Goal: Task Accomplishment & Management: Use online tool/utility

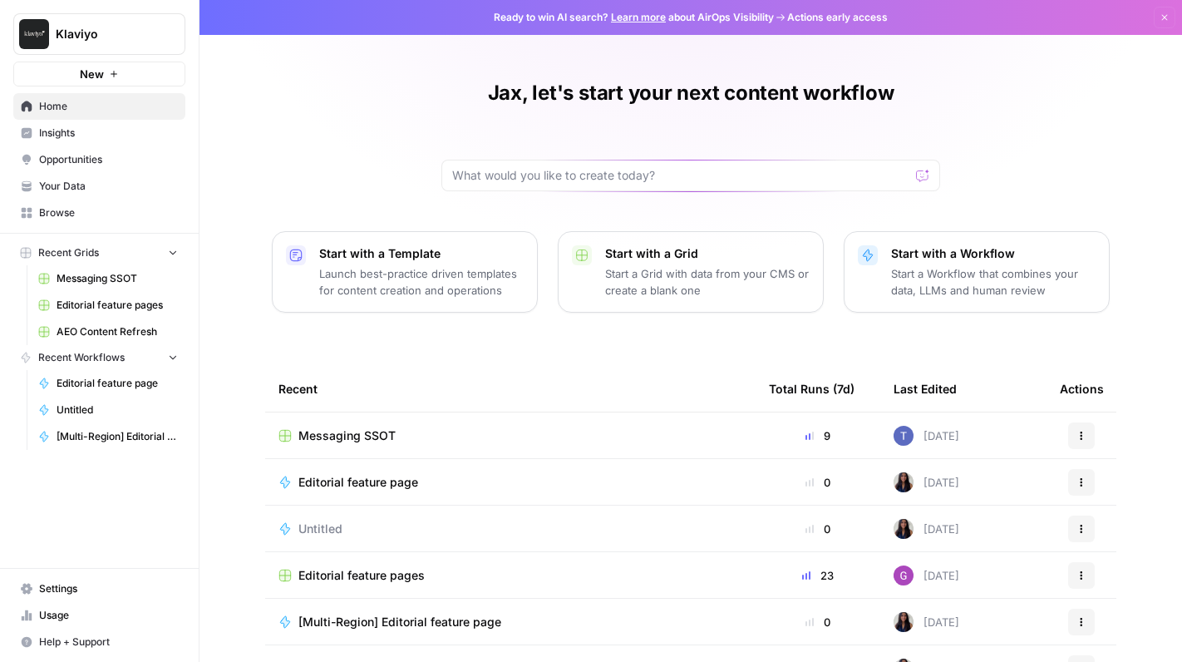
click at [114, 275] on span "Messaging SSOT" at bounding box center [117, 278] width 121 height 15
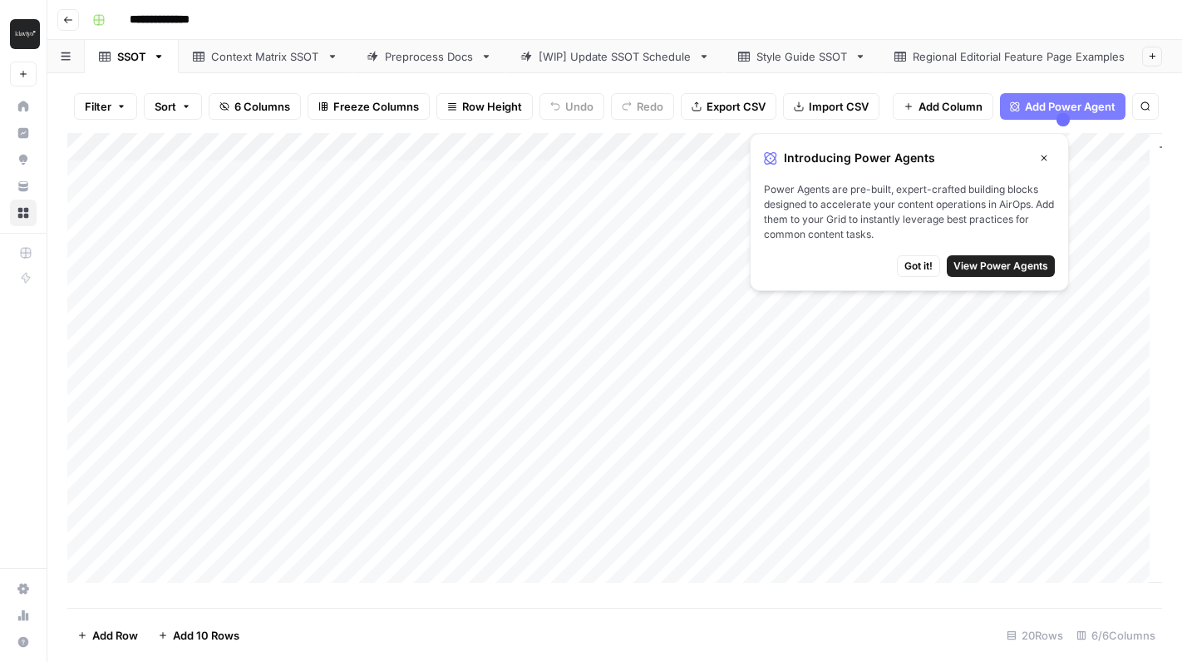
click at [457, 499] on div "Add Column" at bounding box center [614, 364] width 1095 height 462
click at [1044, 161] on icon "button" at bounding box center [1044, 158] width 10 height 10
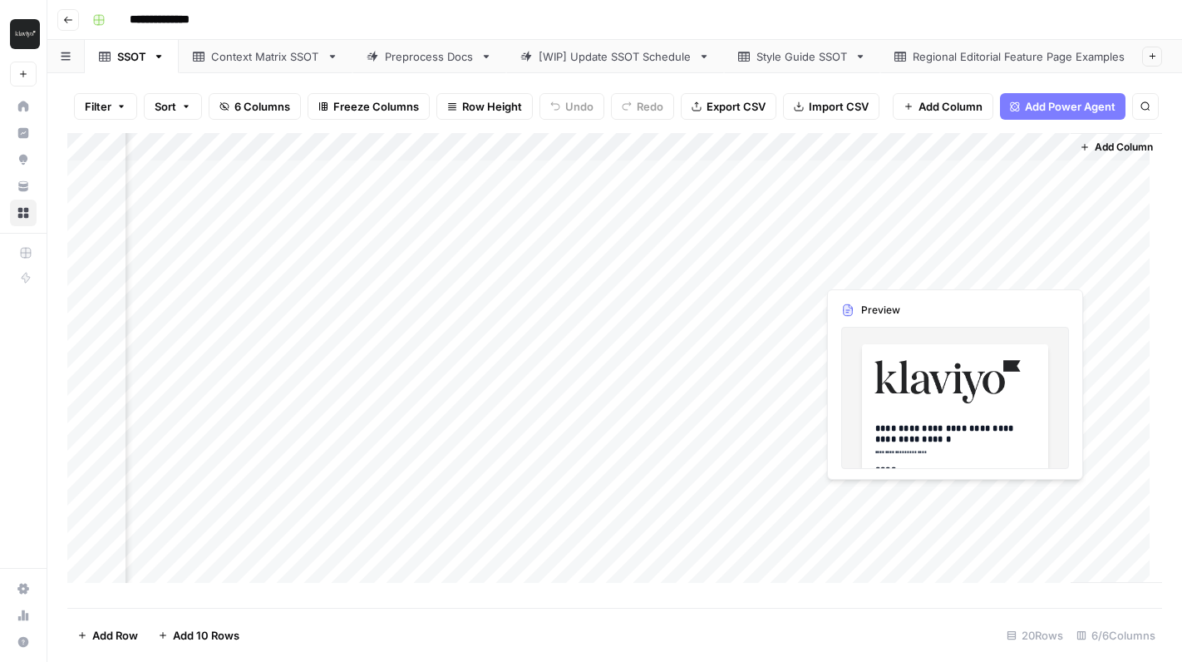
click at [855, 500] on div "Add Column" at bounding box center [614, 364] width 1095 height 462
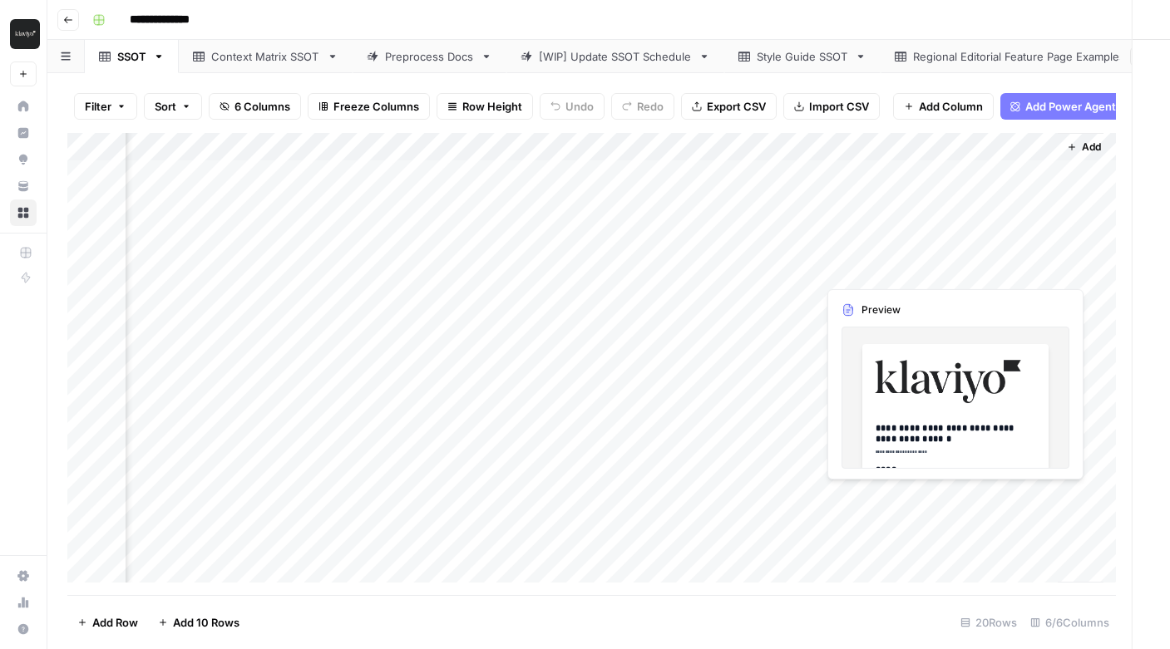
click at [855, 500] on div at bounding box center [938, 497] width 242 height 31
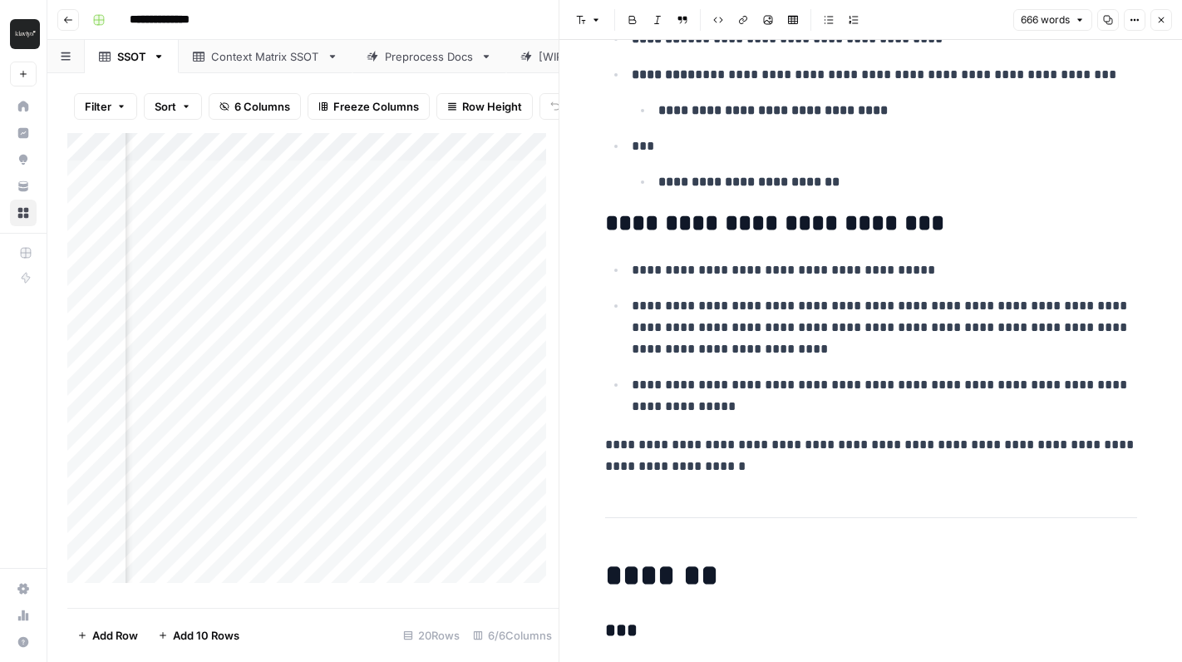
scroll to position [2803, 0]
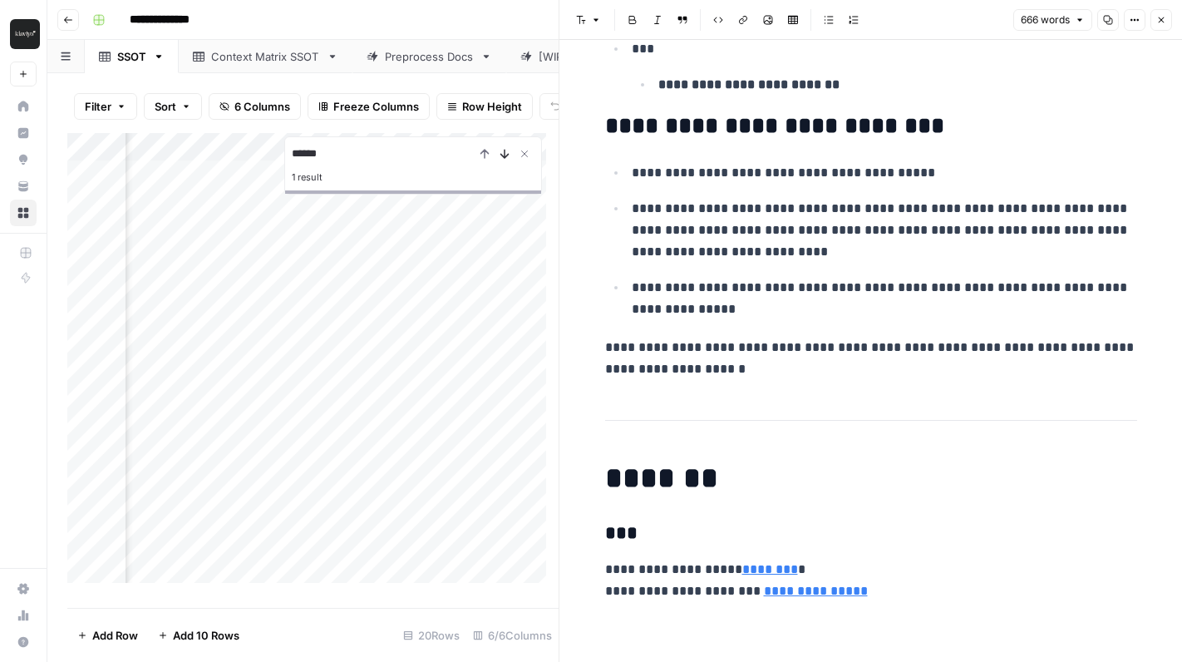
type input "******"
click at [506, 160] on icon "Next Result" at bounding box center [504, 153] width 13 height 13
click at [523, 157] on icon "Close Search" at bounding box center [525, 154] width 6 height 6
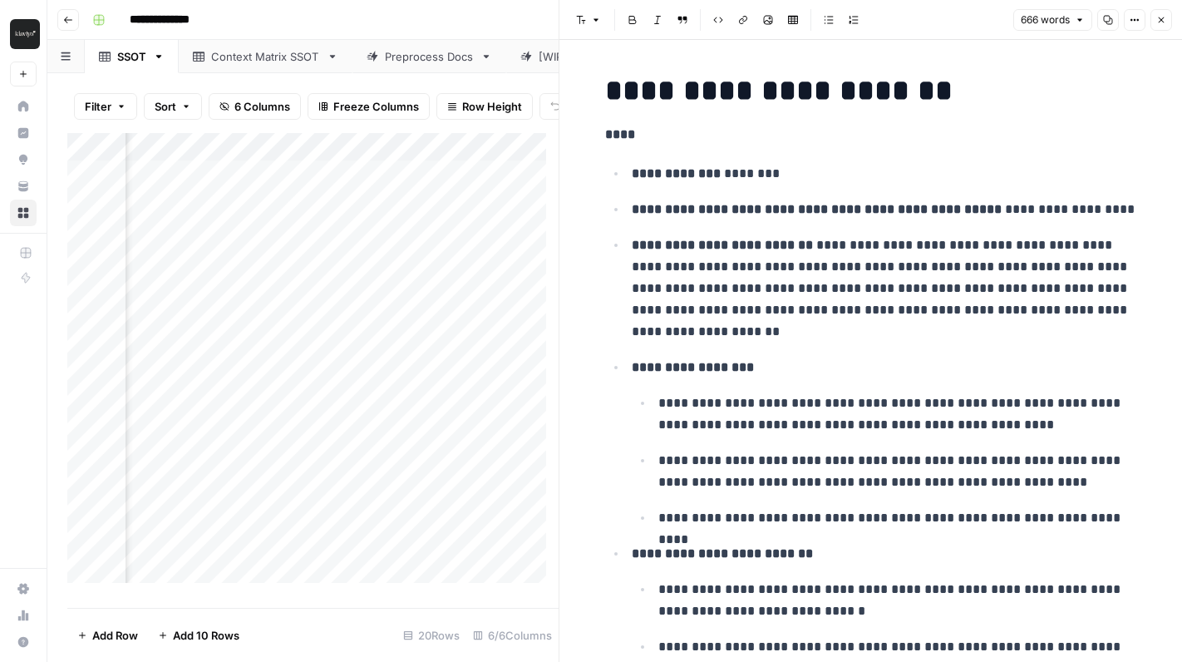
scroll to position [579, 0]
click at [902, 322] on p "**********" at bounding box center [885, 288] width 506 height 108
type input "ticket"
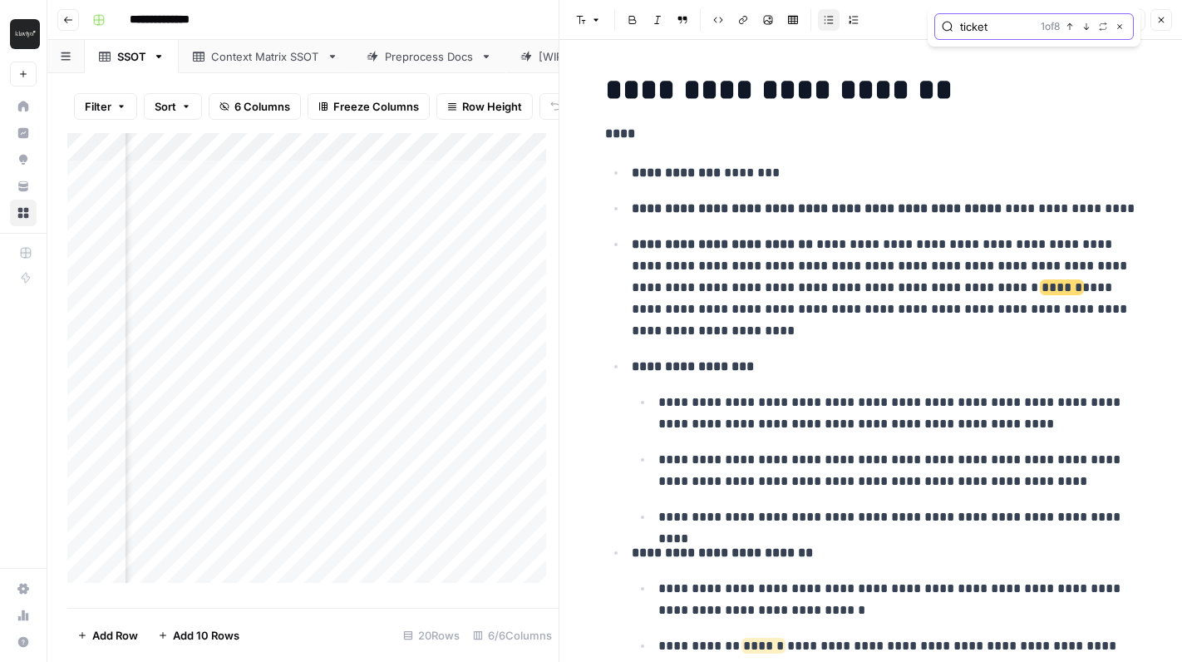
click at [1085, 27] on icon "button" at bounding box center [1087, 26] width 8 height 8
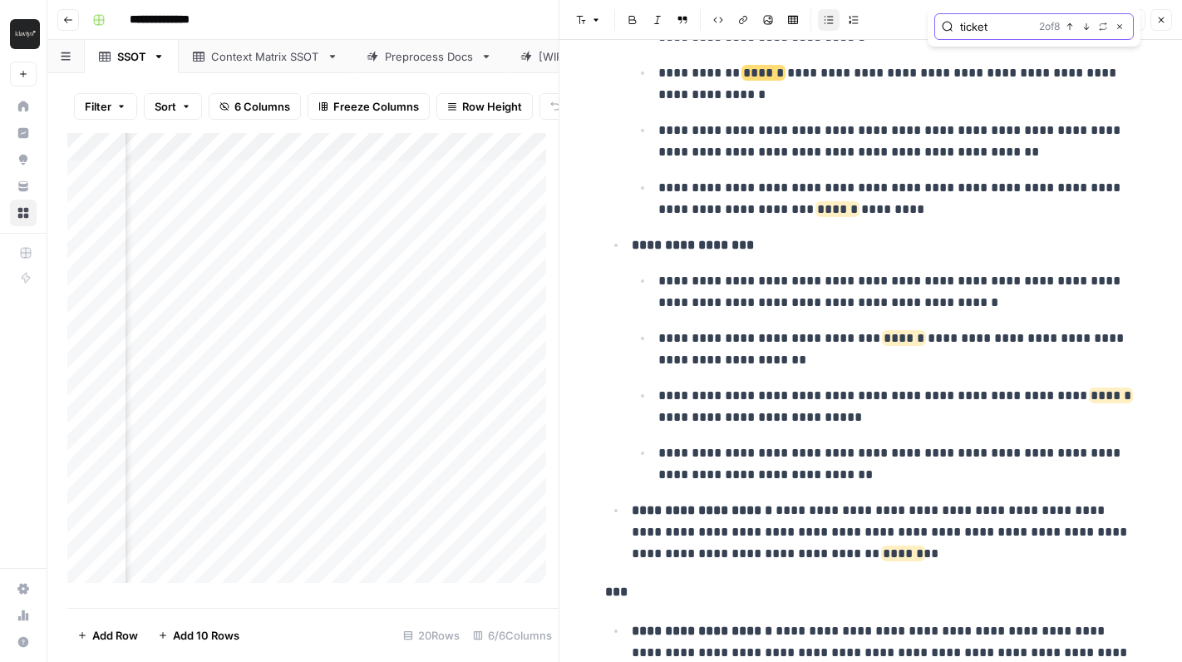
scroll to position [1160, 0]
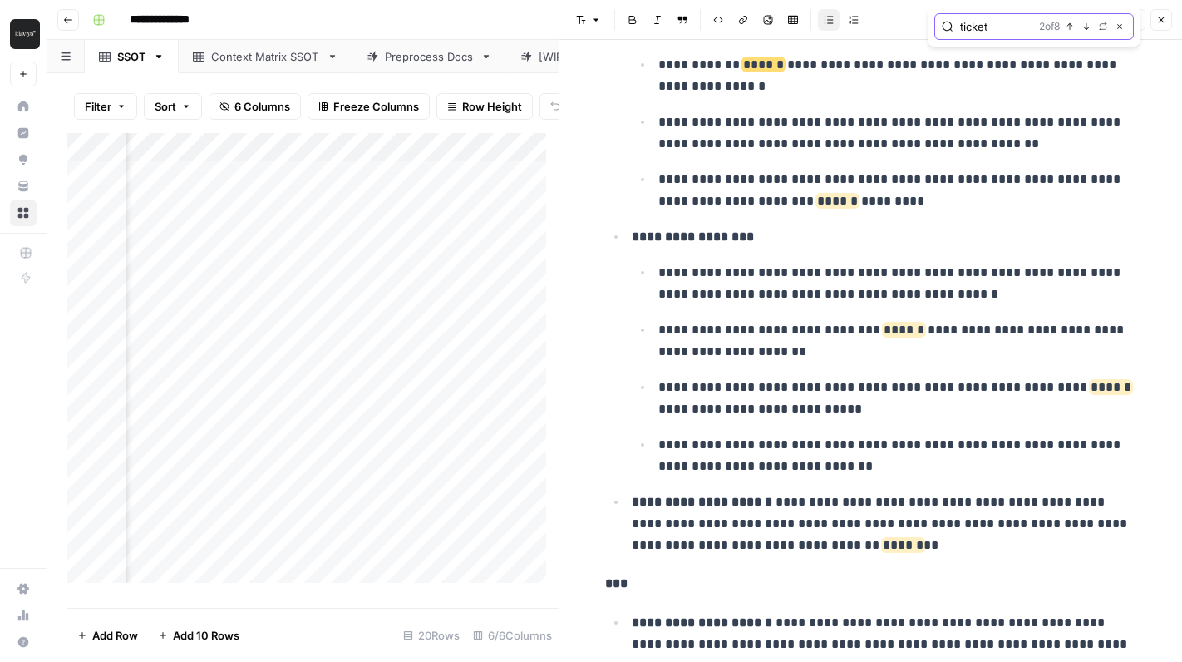
click at [1085, 27] on icon "button" at bounding box center [1087, 26] width 8 height 8
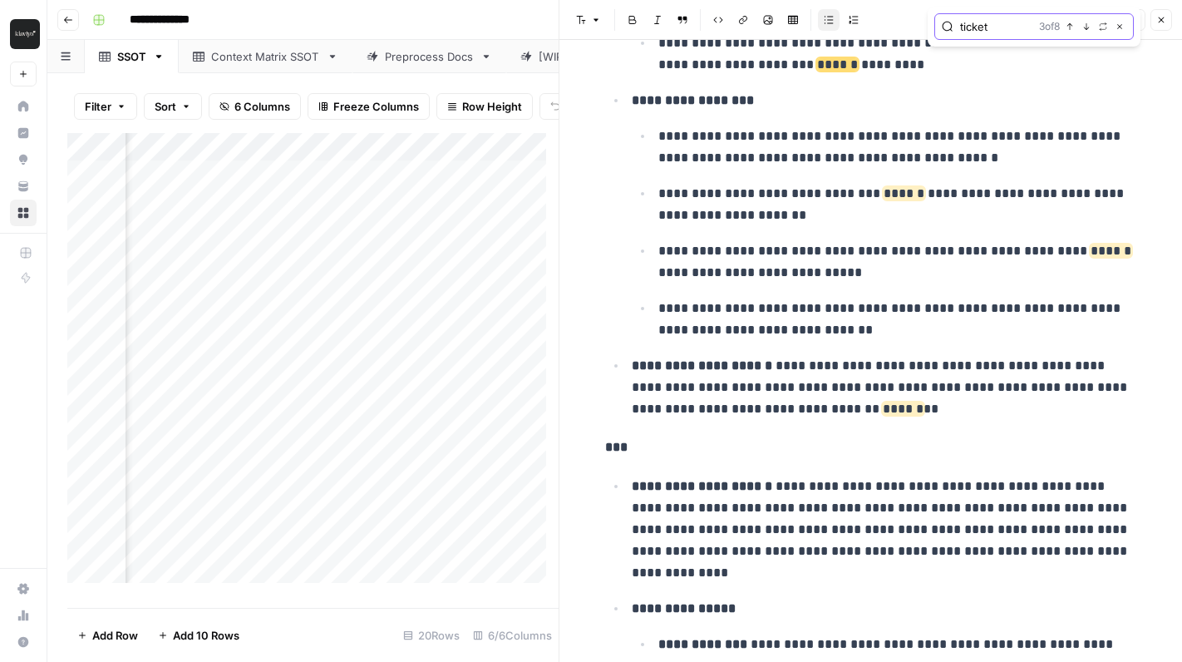
click at [1085, 27] on icon "button" at bounding box center [1087, 26] width 8 height 8
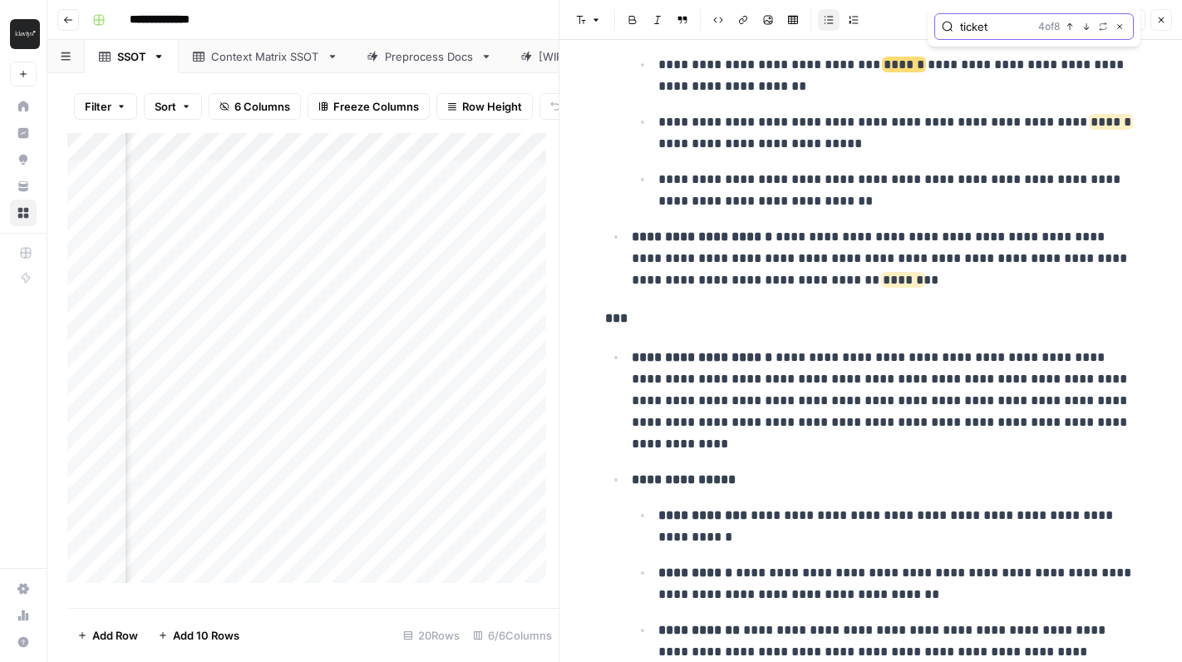
click at [1085, 27] on icon "button" at bounding box center [1087, 26] width 8 height 8
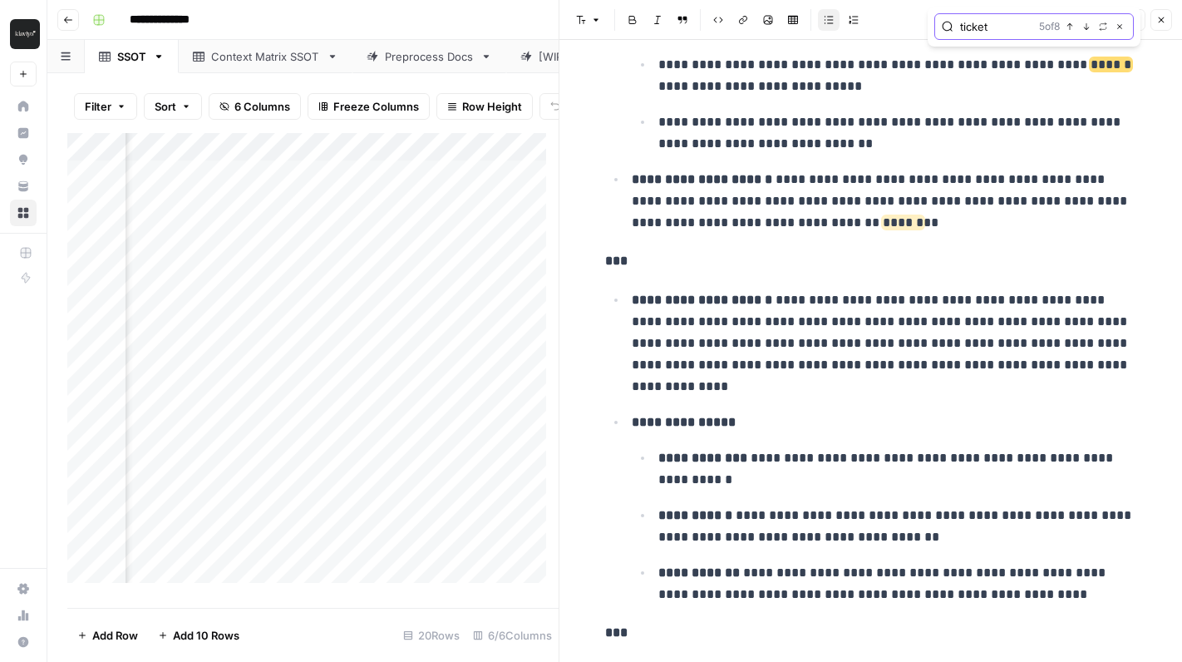
scroll to position [1483, 0]
click at [1085, 27] on icon "button" at bounding box center [1087, 26] width 8 height 8
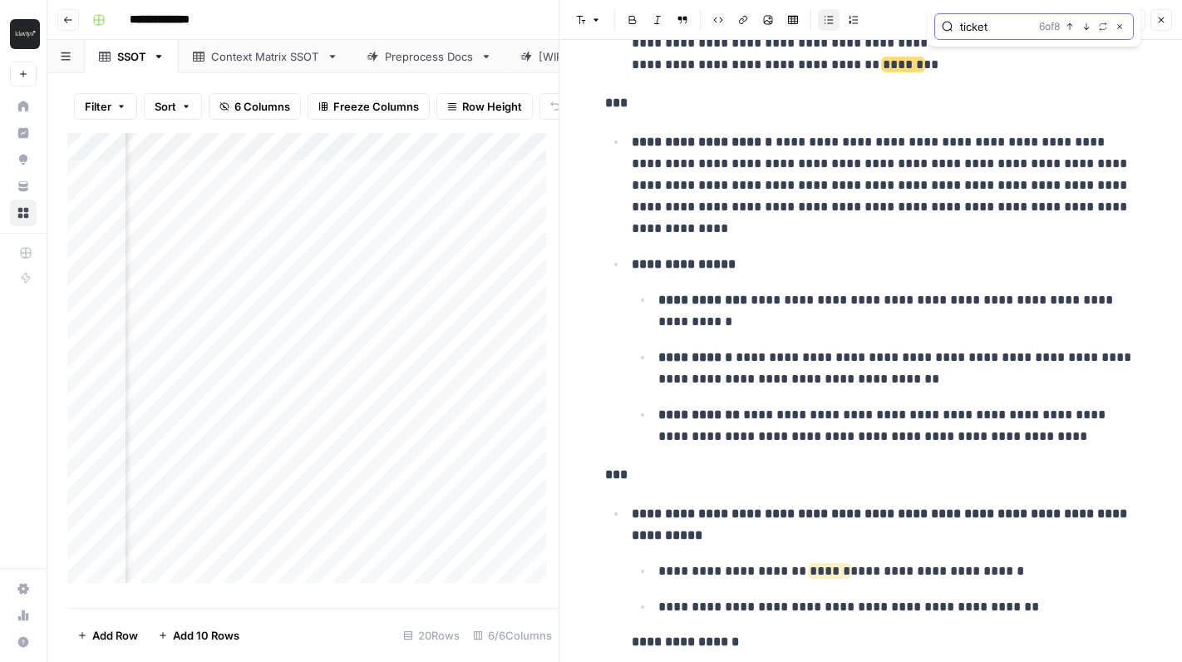
click at [1085, 27] on icon "button" at bounding box center [1087, 26] width 8 height 8
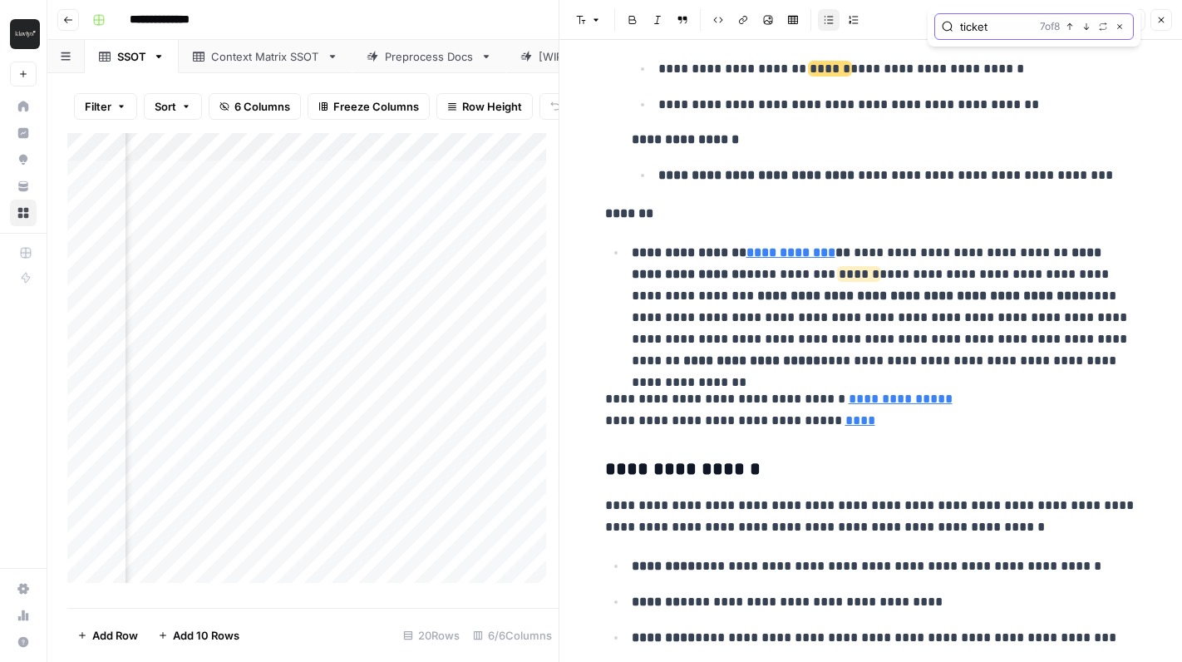
scroll to position [2147, 0]
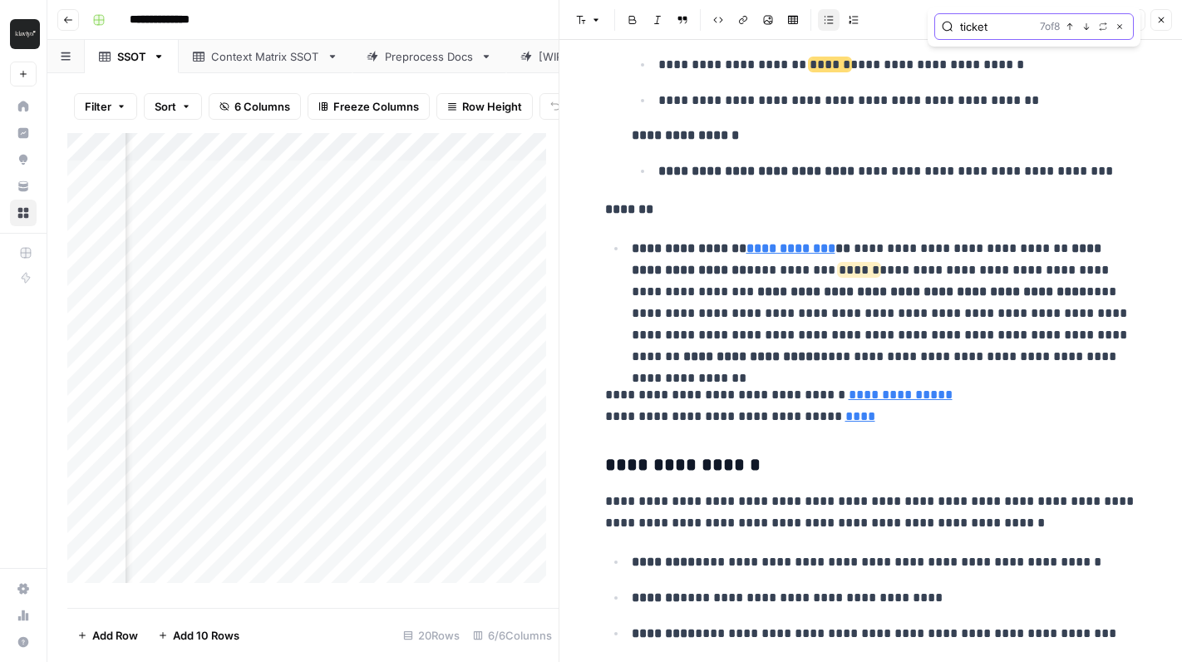
click at [1085, 27] on icon "button" at bounding box center [1087, 26] width 8 height 8
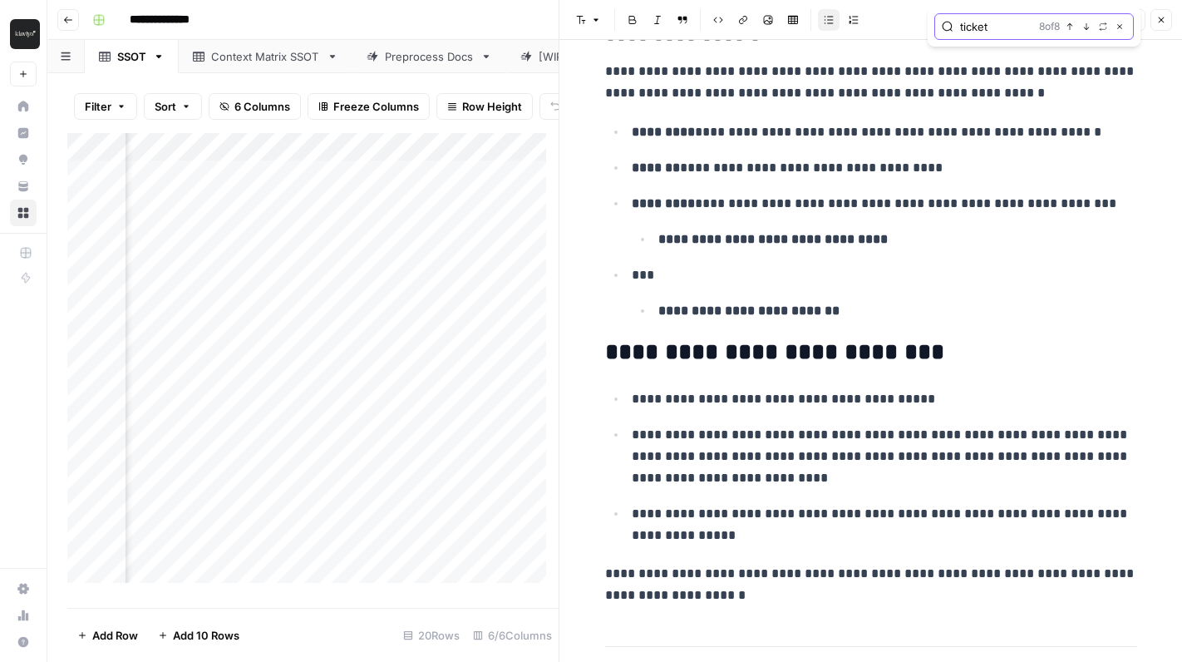
scroll to position [2605, 0]
